Goal: Task Accomplishment & Management: Use online tool/utility

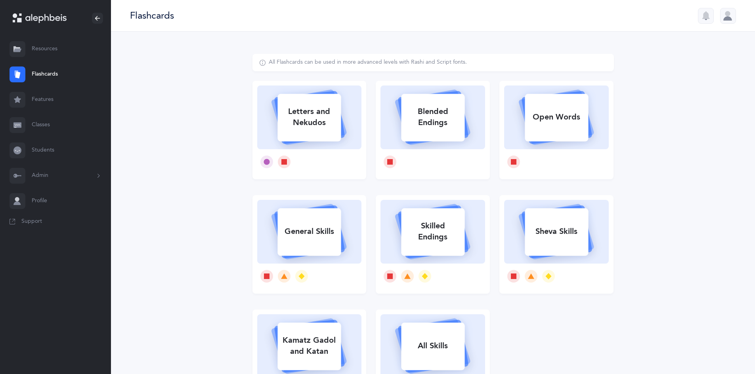
select select
select select "single"
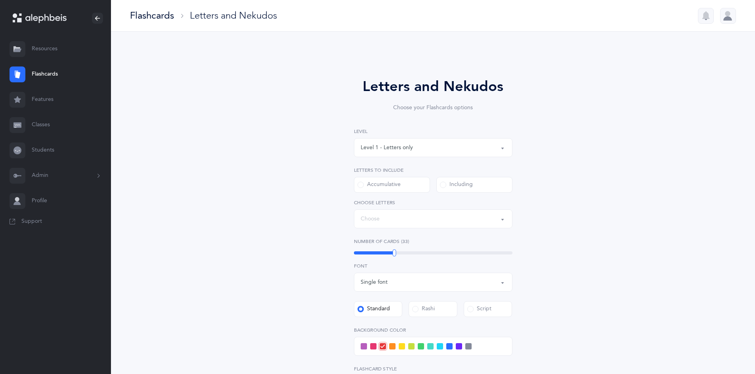
select select "27"
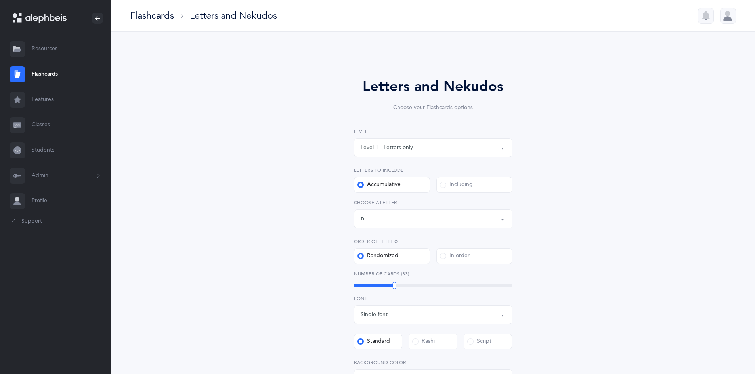
click at [41, 122] on link "Classes" at bounding box center [55, 125] width 111 height 25
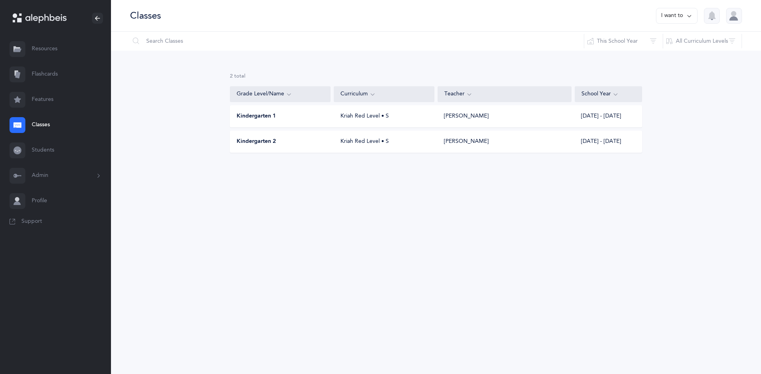
click at [313, 113] on div "Kindergarten 1" at bounding box center [280, 117] width 101 height 8
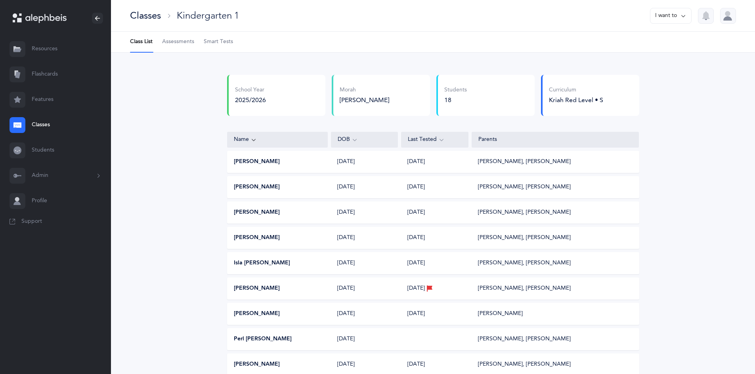
click at [229, 45] on span "Smart Tests" at bounding box center [218, 42] width 29 height 8
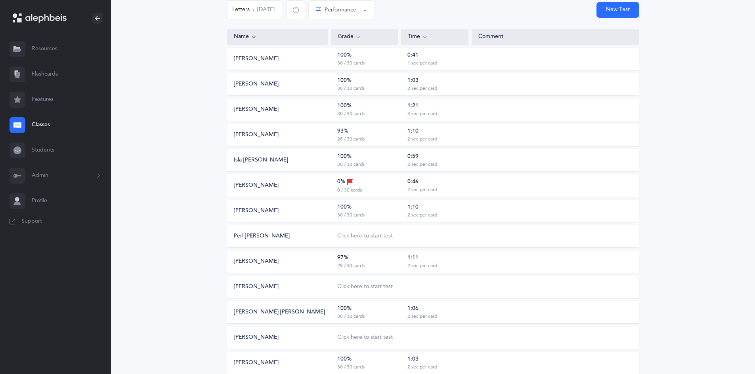
scroll to position [48, 0]
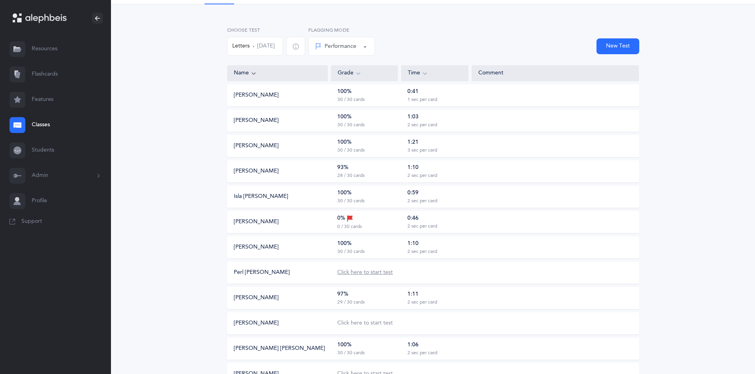
click at [355, 273] on div "Click here to start test" at bounding box center [364, 273] width 55 height 8
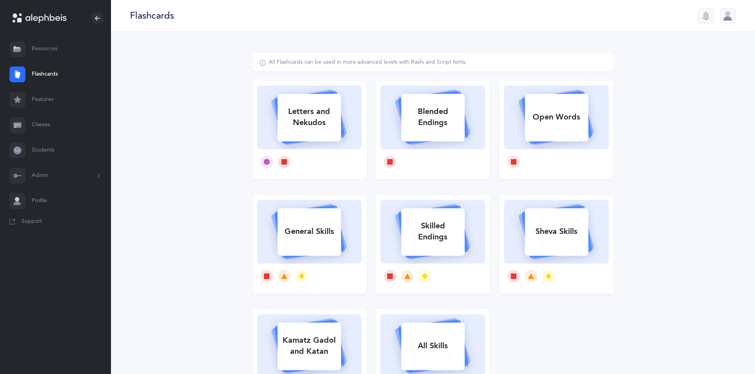
select select
select select "single"
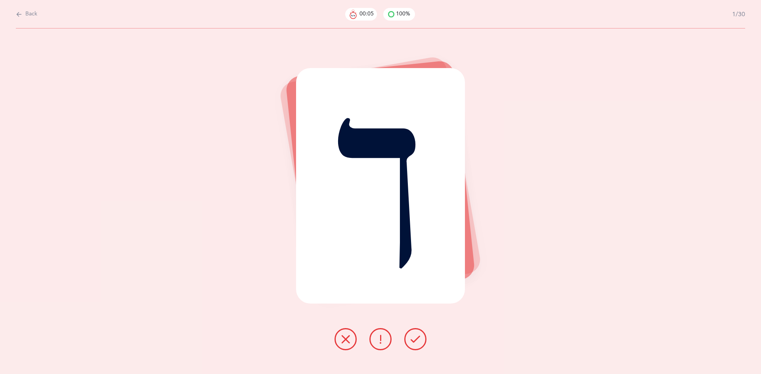
click at [348, 336] on icon at bounding box center [346, 340] width 10 height 10
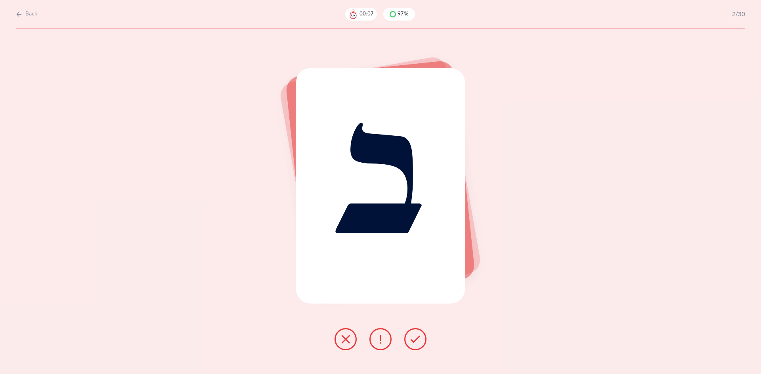
click at [424, 339] on button at bounding box center [415, 339] width 22 height 22
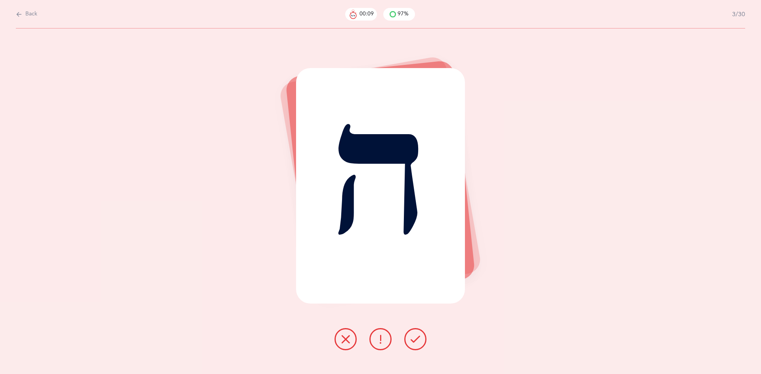
click at [424, 339] on button at bounding box center [415, 339] width 22 height 22
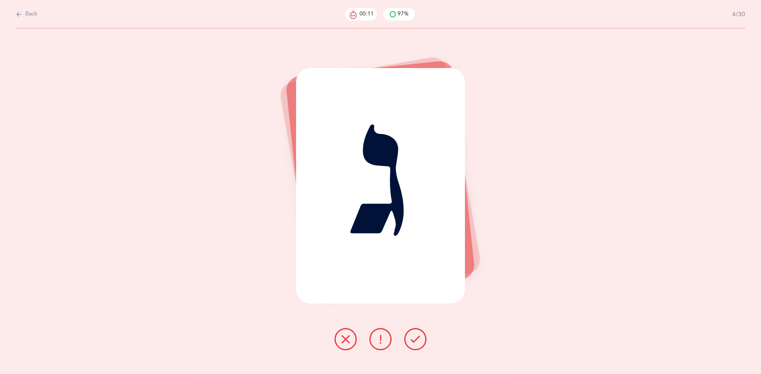
click at [419, 342] on icon at bounding box center [416, 340] width 10 height 10
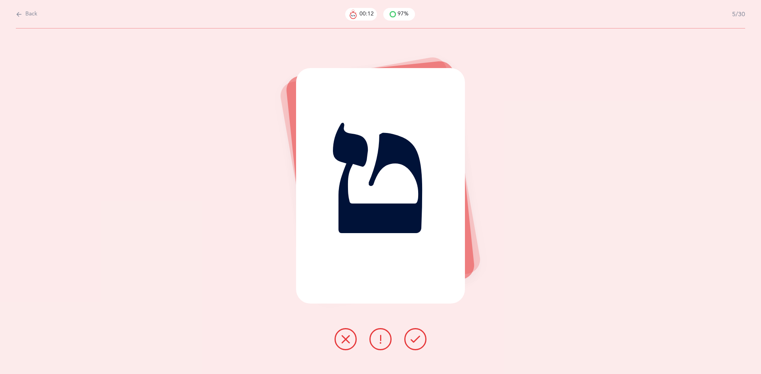
click at [419, 342] on icon at bounding box center [416, 340] width 10 height 10
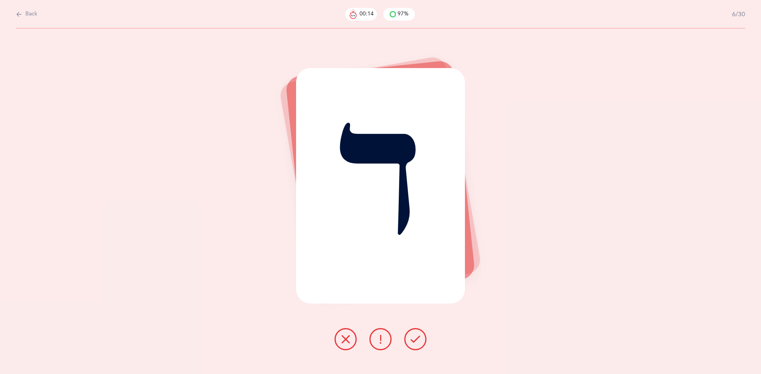
click at [419, 342] on icon at bounding box center [416, 340] width 10 height 10
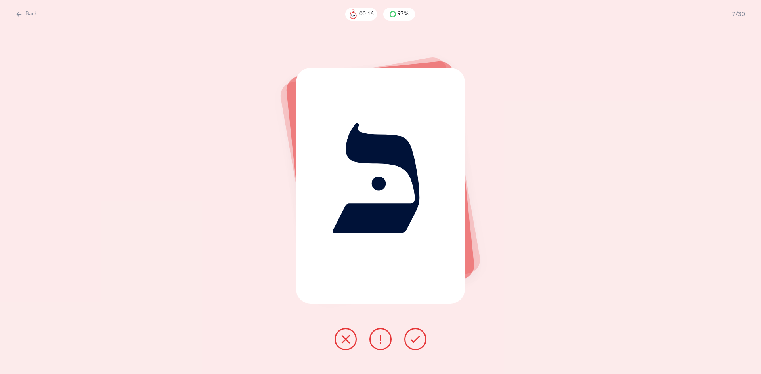
click at [419, 342] on icon at bounding box center [416, 340] width 10 height 10
click at [411, 336] on icon at bounding box center [416, 340] width 10 height 10
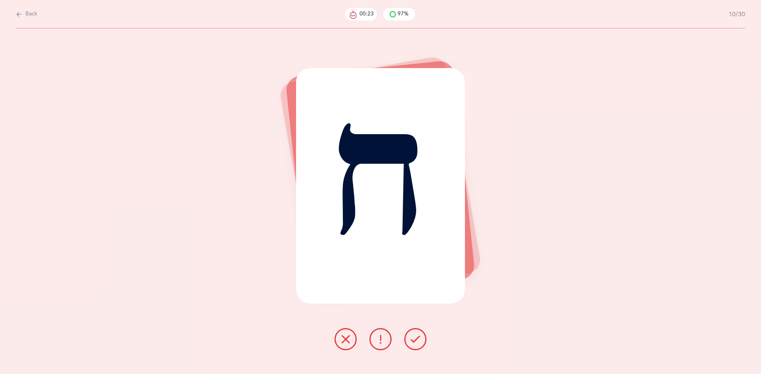
click at [411, 336] on icon at bounding box center [416, 340] width 10 height 10
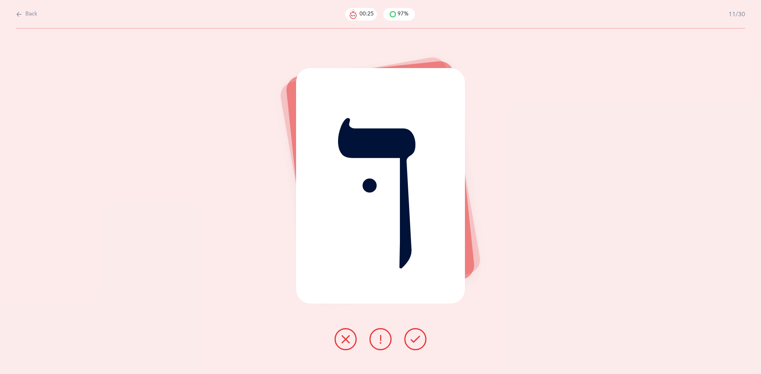
click at [411, 336] on icon at bounding box center [416, 340] width 10 height 10
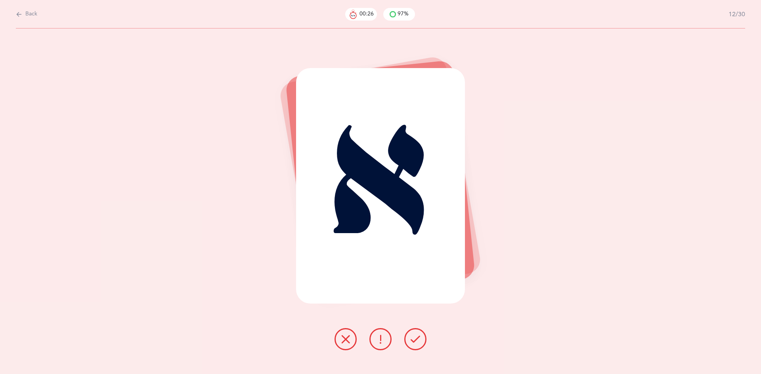
click at [411, 336] on icon at bounding box center [416, 340] width 10 height 10
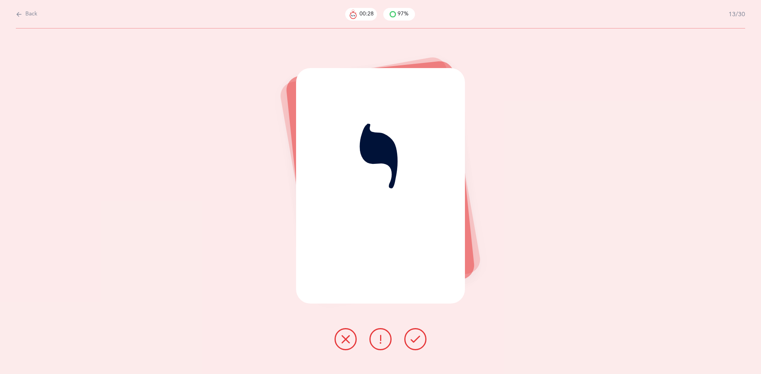
click at [411, 336] on icon at bounding box center [416, 340] width 10 height 10
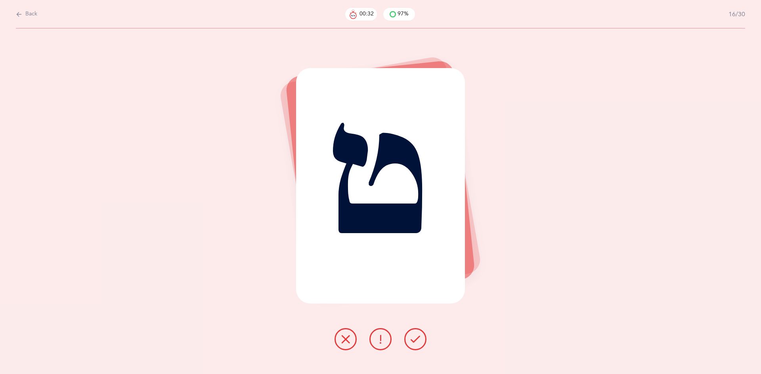
click at [411, 336] on icon at bounding box center [416, 340] width 10 height 10
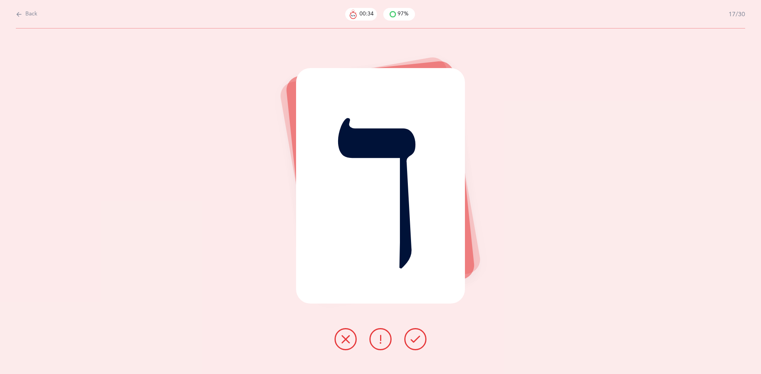
click at [411, 336] on icon at bounding box center [416, 340] width 10 height 10
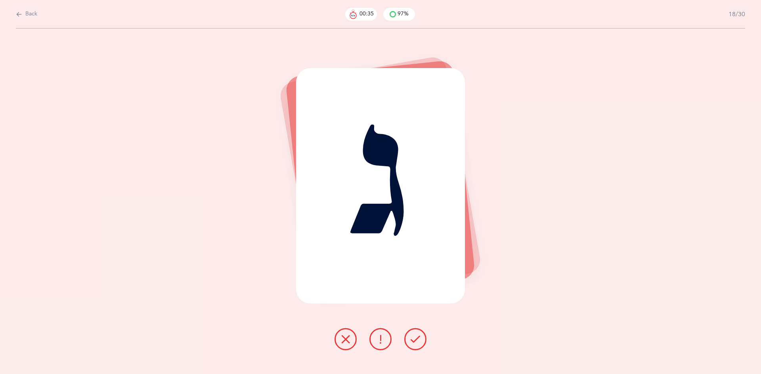
click at [411, 336] on icon at bounding box center [416, 340] width 10 height 10
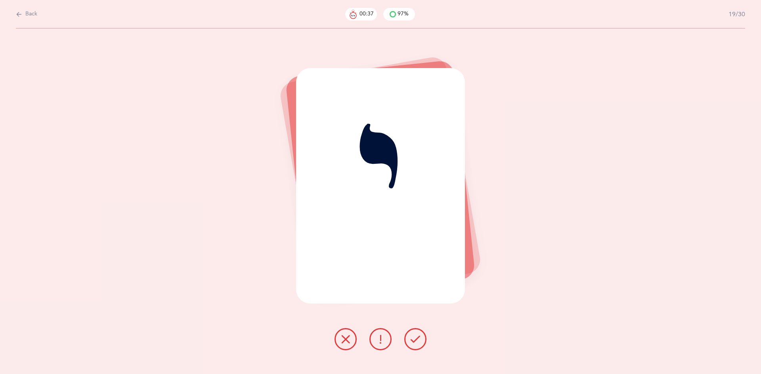
click at [411, 336] on icon at bounding box center [416, 340] width 10 height 10
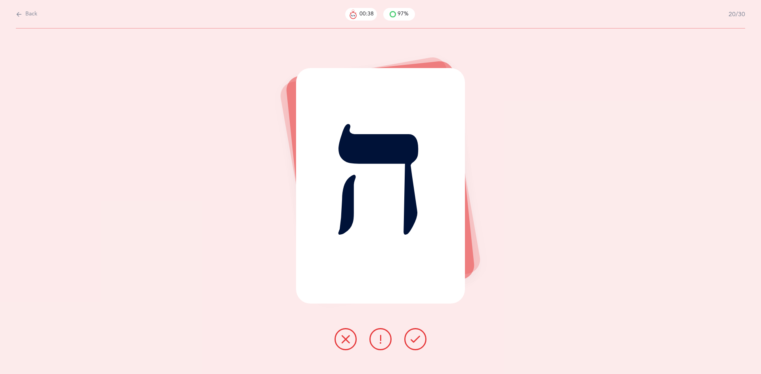
click at [411, 336] on icon at bounding box center [416, 340] width 10 height 10
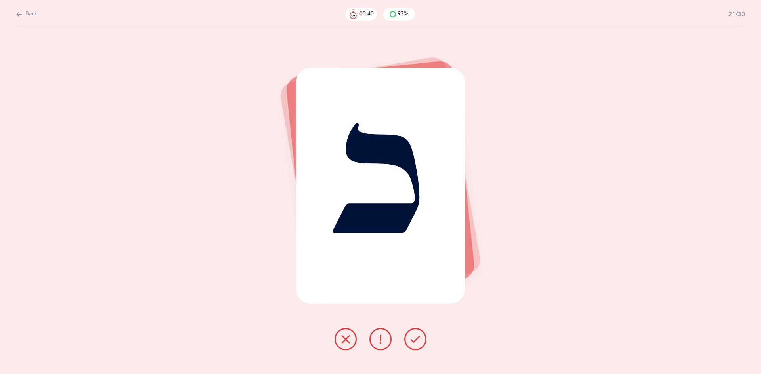
click at [411, 336] on icon at bounding box center [416, 340] width 10 height 10
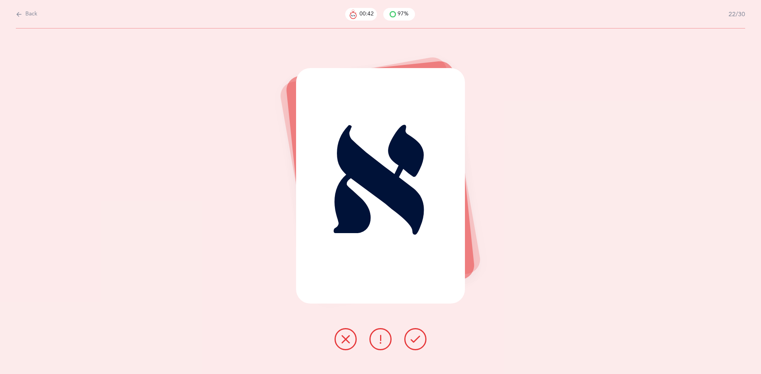
click at [411, 336] on icon at bounding box center [416, 340] width 10 height 10
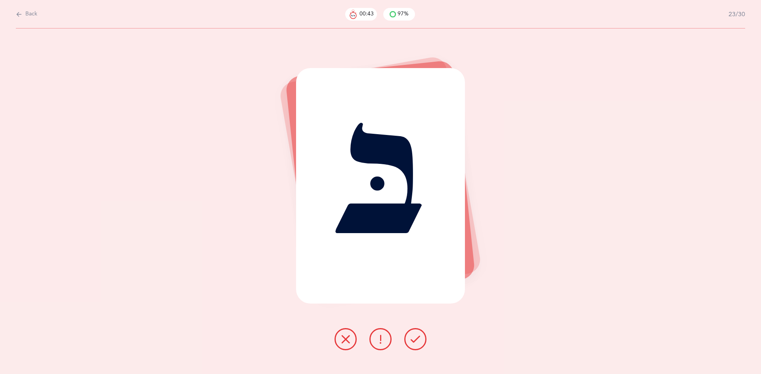
click at [411, 336] on icon at bounding box center [416, 340] width 10 height 10
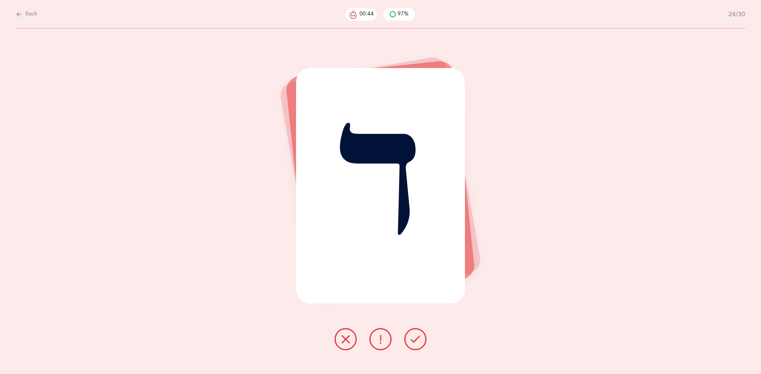
click at [411, 336] on icon at bounding box center [416, 340] width 10 height 10
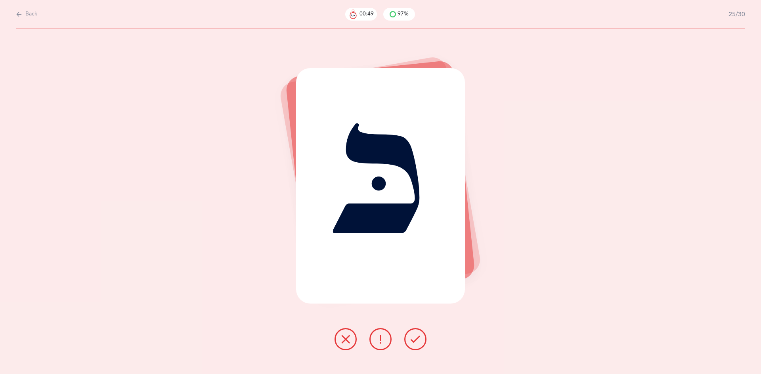
click at [411, 336] on icon at bounding box center [416, 340] width 10 height 10
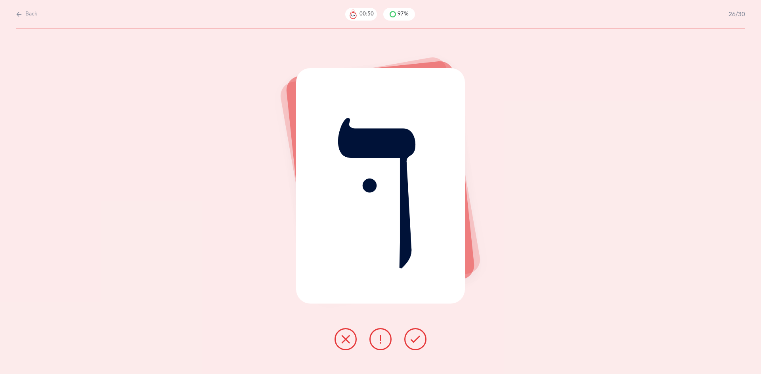
click at [411, 336] on icon at bounding box center [416, 340] width 10 height 10
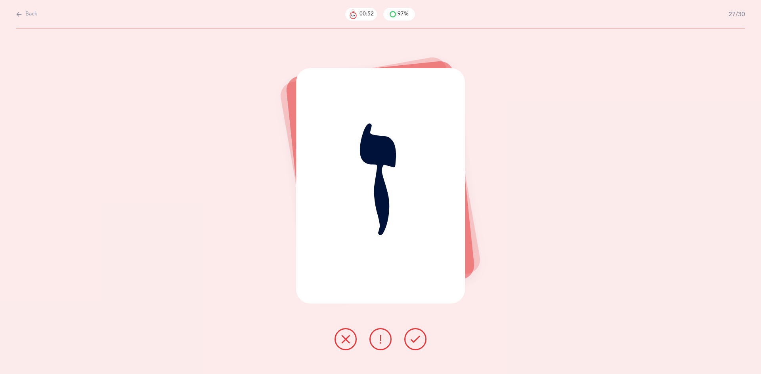
click at [411, 336] on icon at bounding box center [416, 340] width 10 height 10
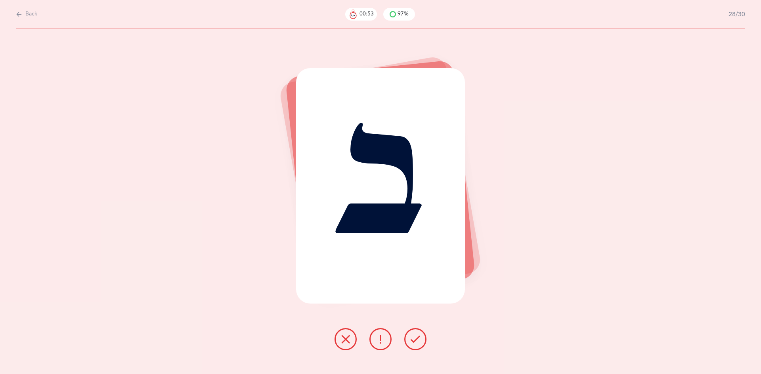
click at [411, 336] on icon at bounding box center [416, 340] width 10 height 10
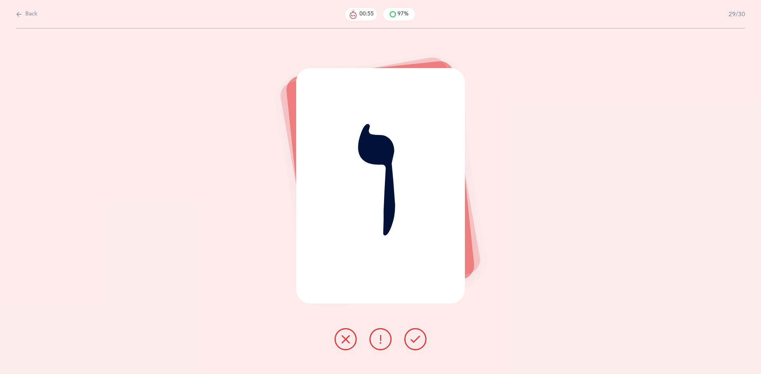
click at [411, 336] on icon at bounding box center [416, 340] width 10 height 10
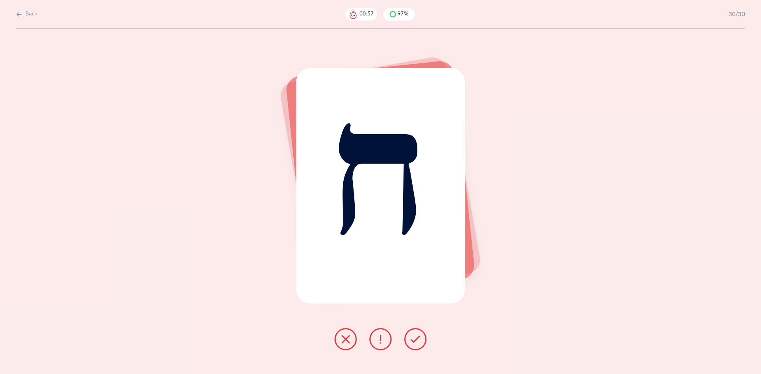
click at [411, 336] on icon at bounding box center [416, 340] width 10 height 10
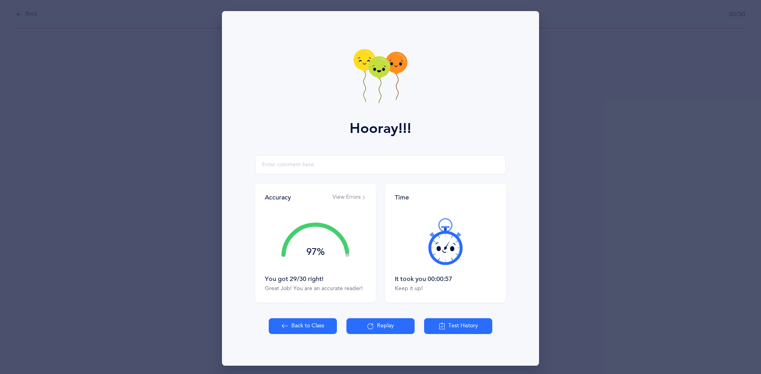
click at [290, 324] on button "Back to Class" at bounding box center [303, 327] width 68 height 16
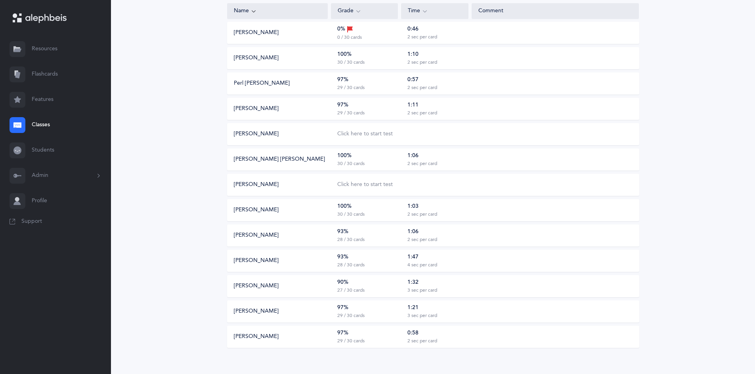
scroll to position [198, 0]
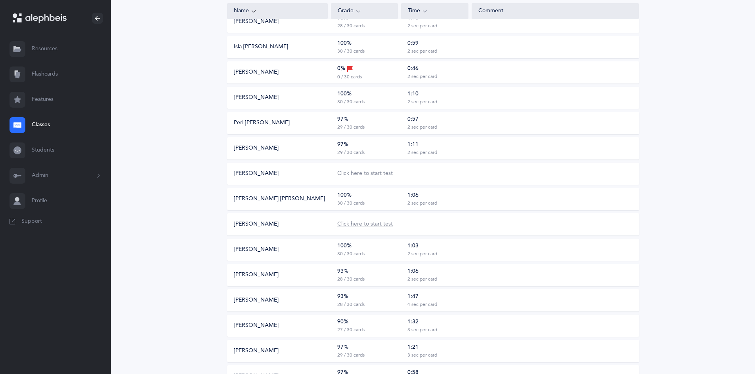
click at [359, 223] on div "Click here to start test" at bounding box center [364, 225] width 55 height 8
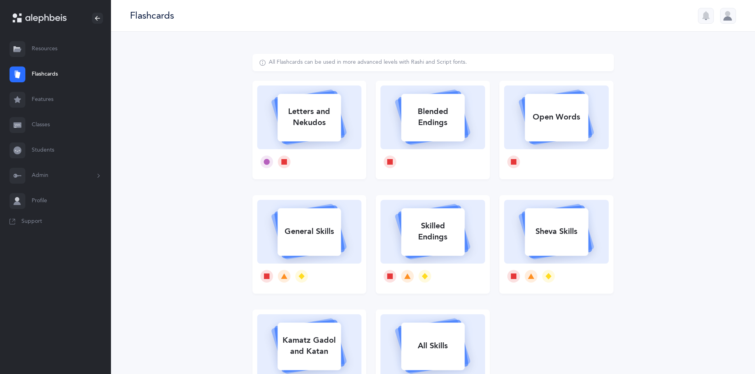
select select
select select "single"
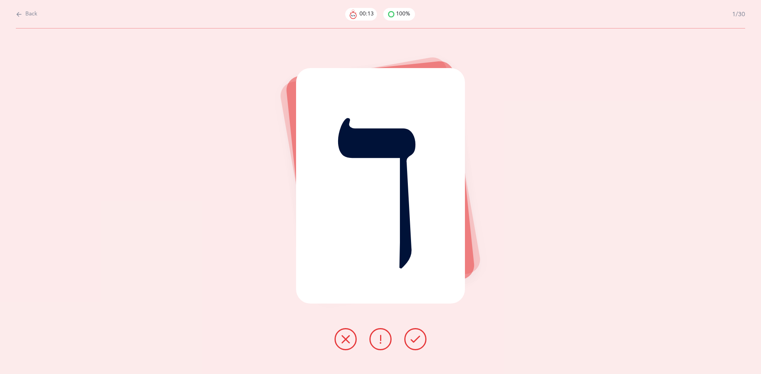
click at [344, 341] on icon at bounding box center [346, 340] width 10 height 10
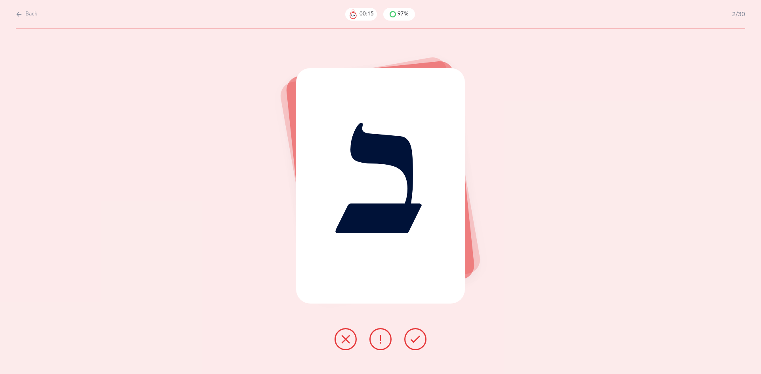
click at [418, 338] on icon at bounding box center [416, 340] width 10 height 10
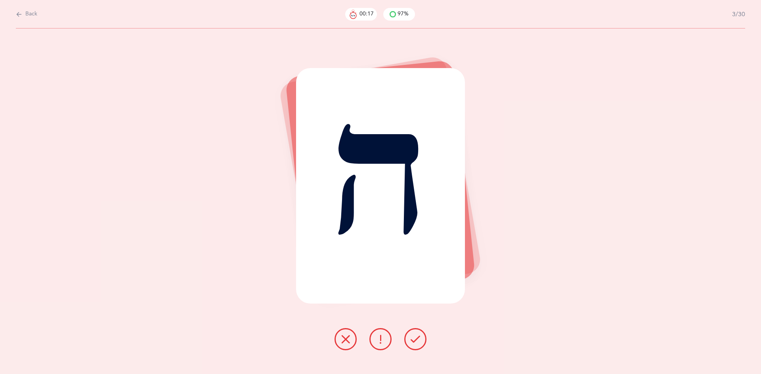
click at [419, 342] on icon at bounding box center [416, 340] width 10 height 10
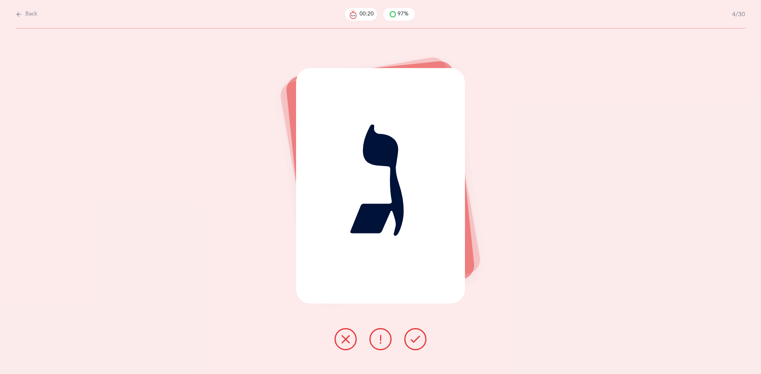
click at [417, 347] on button at bounding box center [415, 339] width 22 height 22
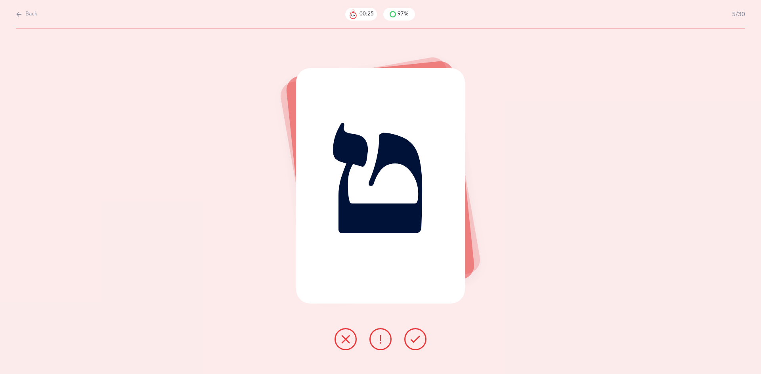
click at [415, 343] on icon at bounding box center [416, 340] width 10 height 10
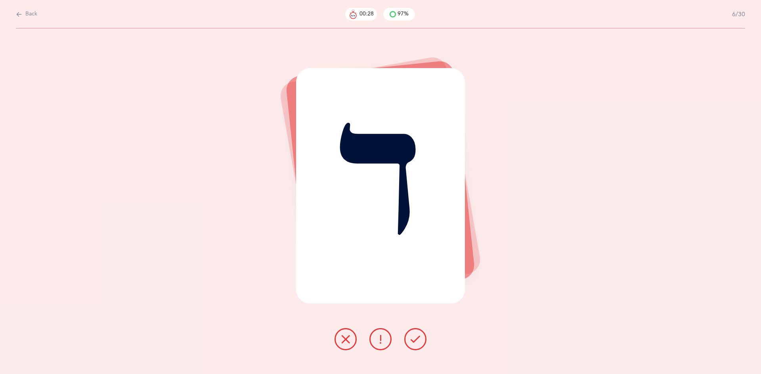
click at [426, 349] on div at bounding box center [380, 339] width 105 height 22
click at [414, 341] on icon at bounding box center [416, 340] width 10 height 10
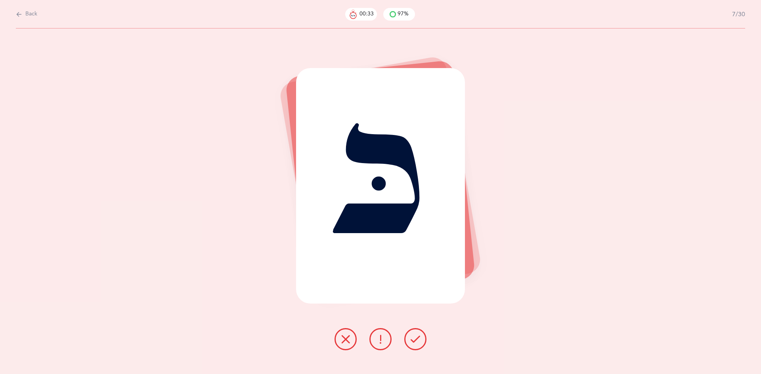
click at [422, 344] on button at bounding box center [415, 339] width 22 height 22
click at [418, 337] on icon at bounding box center [416, 340] width 10 height 10
click at [419, 341] on icon at bounding box center [416, 340] width 10 height 10
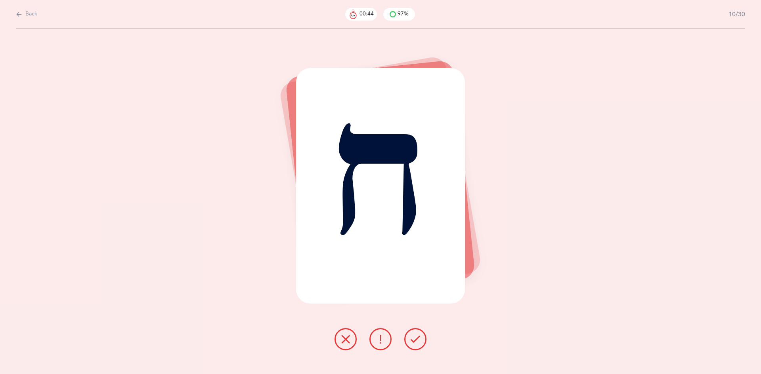
click at [418, 342] on icon at bounding box center [416, 340] width 10 height 10
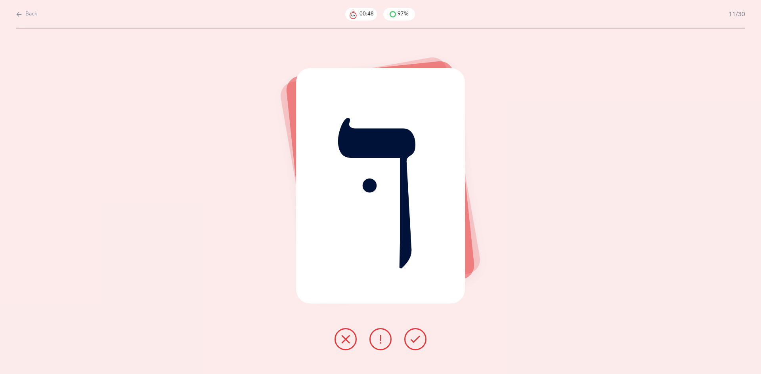
click at [423, 348] on div at bounding box center [380, 339] width 105 height 22
click at [416, 341] on icon at bounding box center [416, 340] width 10 height 10
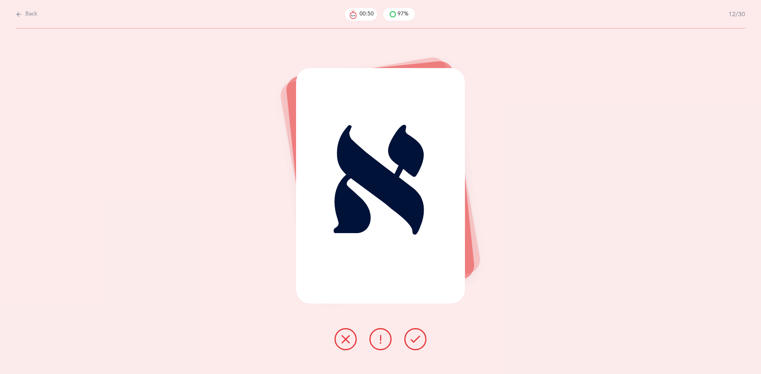
click at [418, 340] on icon at bounding box center [416, 340] width 10 height 10
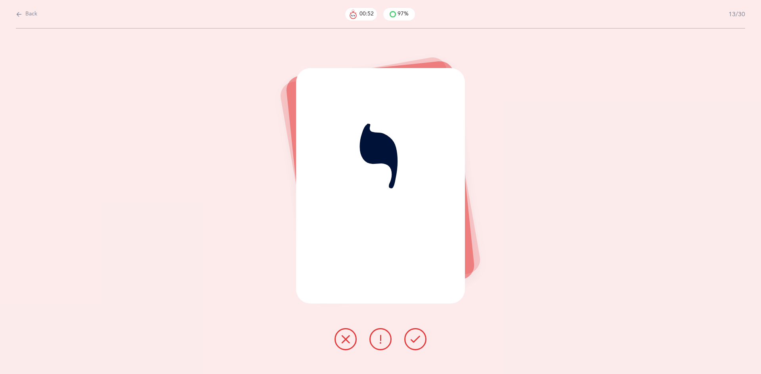
click at [418, 342] on icon at bounding box center [416, 340] width 10 height 10
click at [420, 342] on icon at bounding box center [416, 340] width 10 height 10
click at [418, 347] on button at bounding box center [415, 339] width 22 height 22
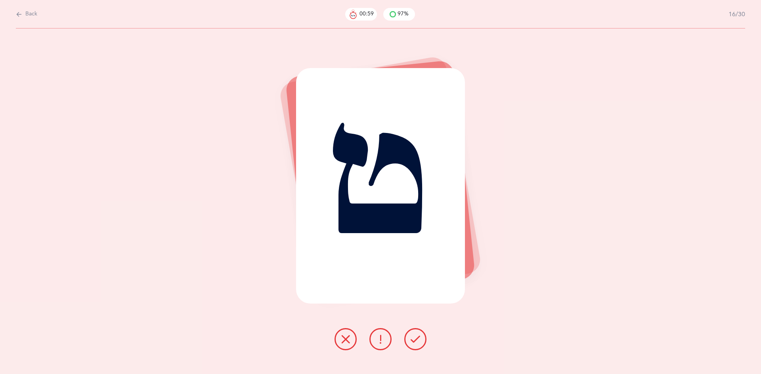
click at [418, 344] on icon at bounding box center [416, 340] width 10 height 10
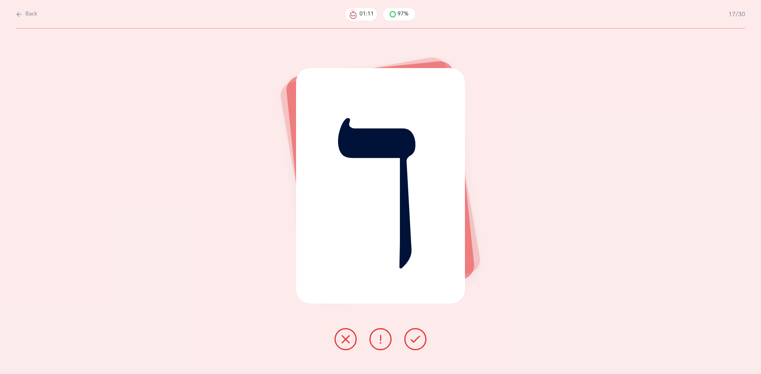
click at [416, 344] on icon at bounding box center [416, 340] width 10 height 10
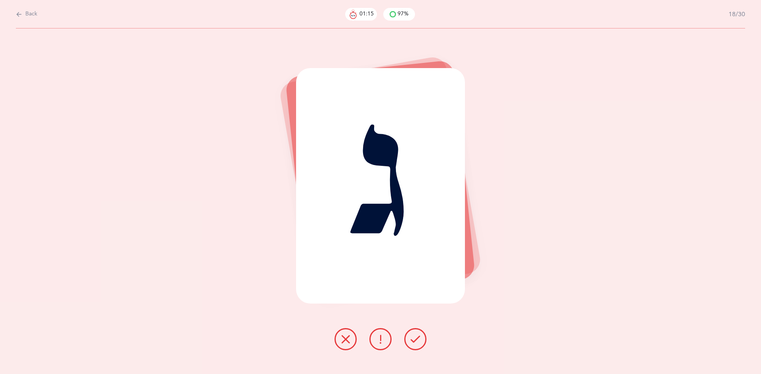
click at [416, 344] on icon at bounding box center [416, 340] width 10 height 10
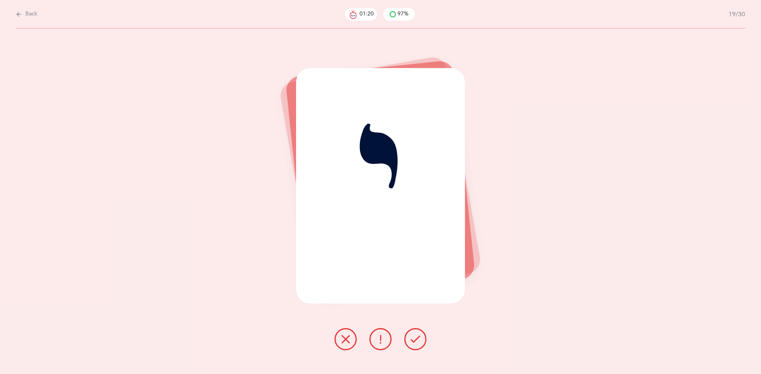
click at [412, 344] on button at bounding box center [415, 339] width 22 height 22
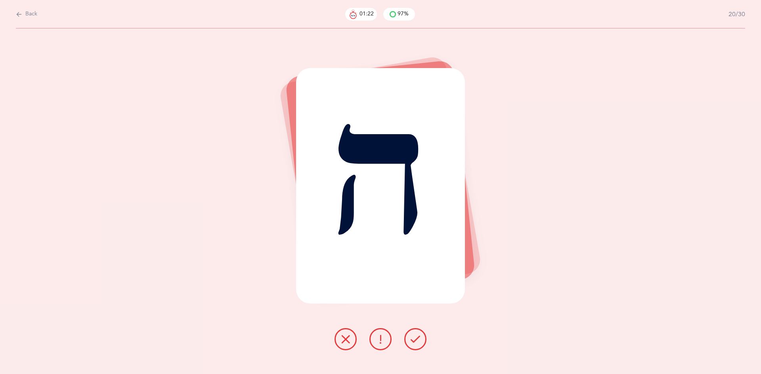
click at [407, 336] on button at bounding box center [415, 339] width 22 height 22
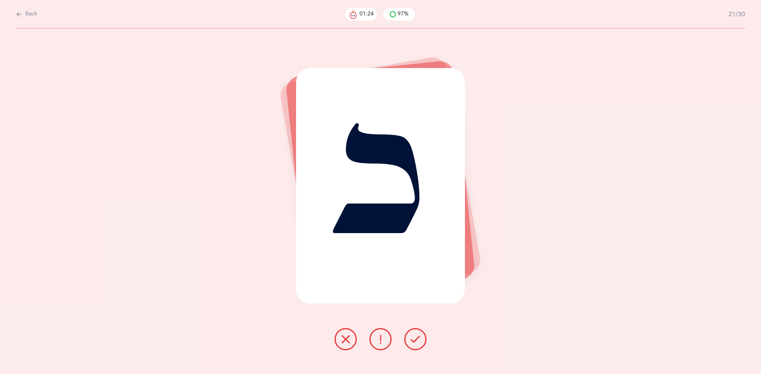
click at [406, 338] on button at bounding box center [415, 339] width 22 height 22
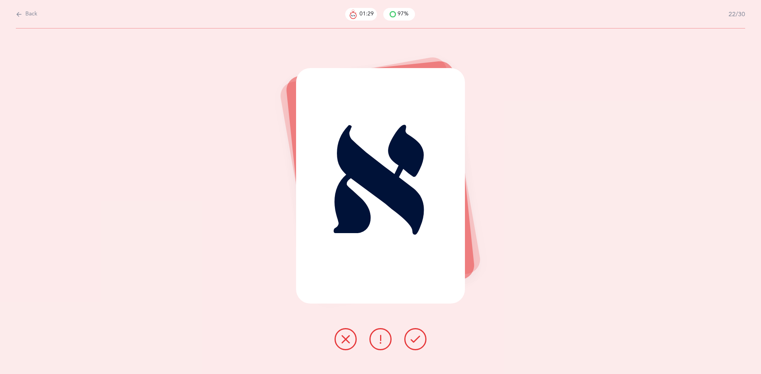
click at [410, 342] on button at bounding box center [415, 339] width 22 height 22
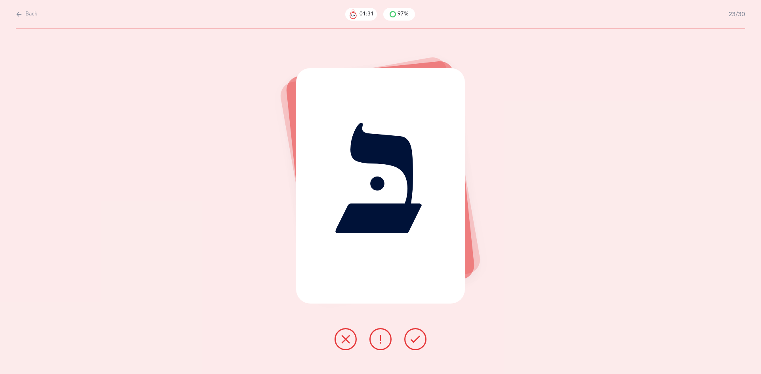
click at [415, 340] on icon at bounding box center [416, 340] width 10 height 10
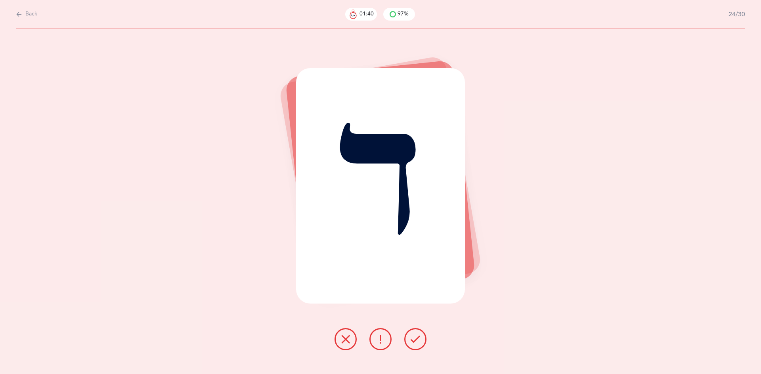
click at [384, 341] on icon at bounding box center [381, 340] width 10 height 10
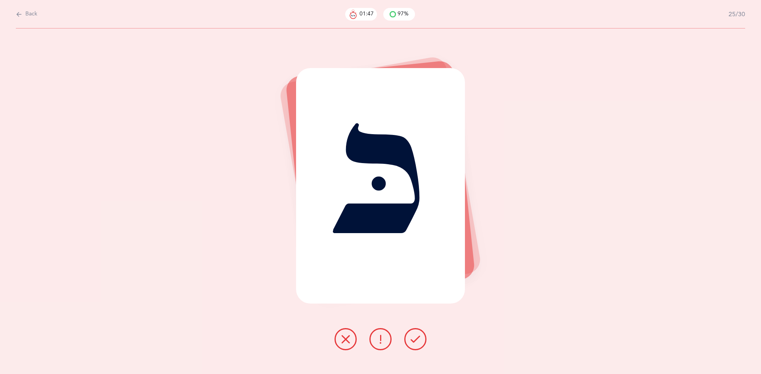
click at [418, 338] on icon at bounding box center [416, 340] width 10 height 10
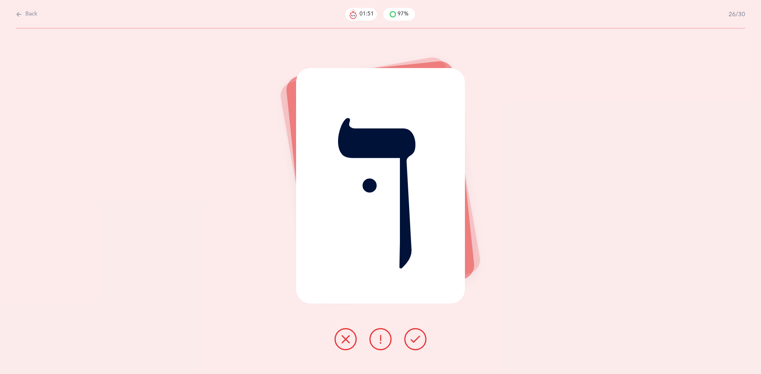
click at [355, 340] on button at bounding box center [345, 339] width 22 height 22
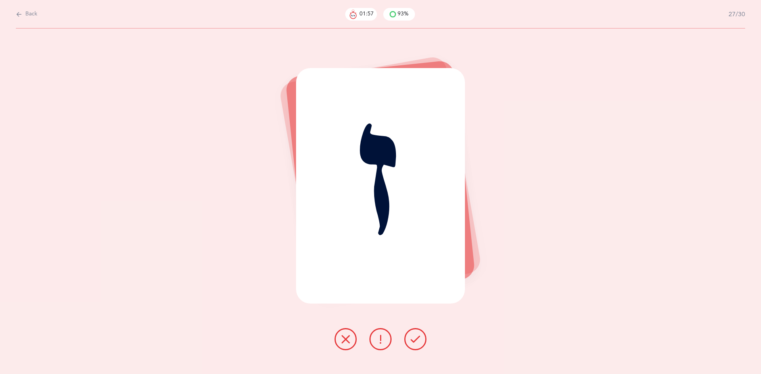
click at [435, 340] on div "ז" at bounding box center [380, 202] width 761 height 346
click at [412, 337] on icon at bounding box center [416, 340] width 10 height 10
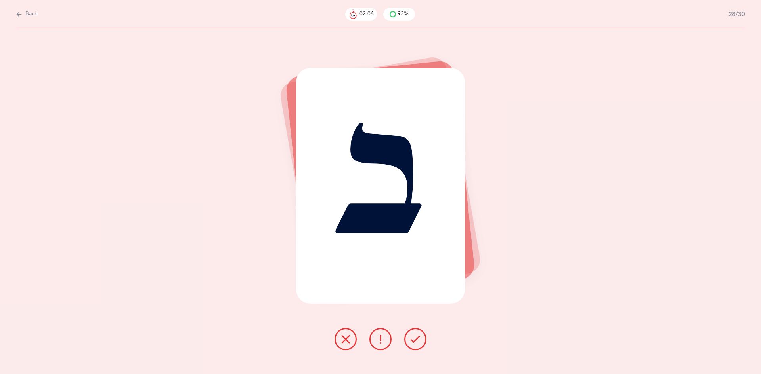
click at [414, 338] on icon at bounding box center [416, 340] width 10 height 10
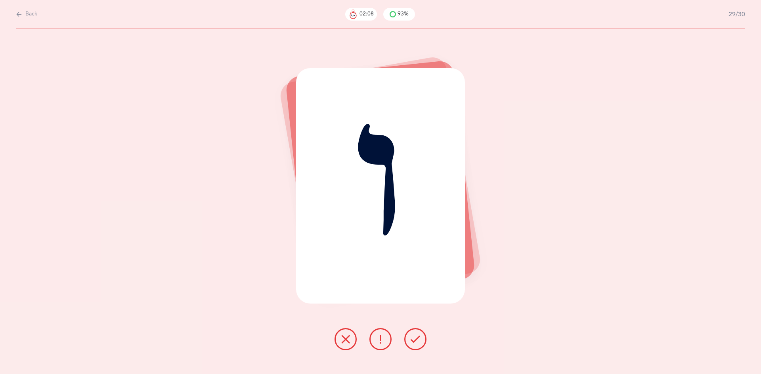
click at [425, 338] on button at bounding box center [415, 339] width 22 height 22
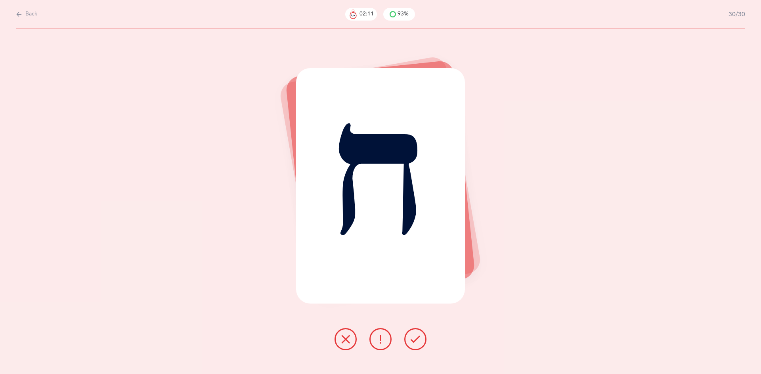
click at [415, 336] on icon at bounding box center [416, 340] width 10 height 10
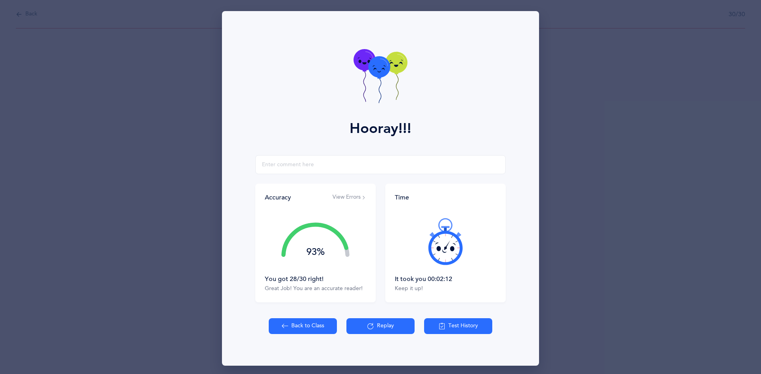
click at [378, 70] on icon at bounding box center [379, 66] width 22 height 21
